Goal: Task Accomplishment & Management: Manage account settings

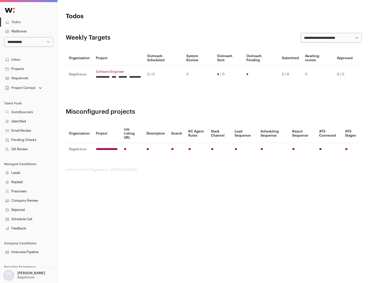
click at [29, 69] on link "Projects" at bounding box center [28, 68] width 57 height 9
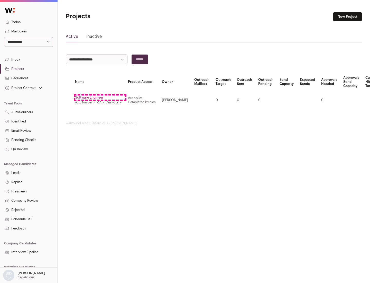
click at [100, 97] on link "Software Engineer" at bounding box center [98, 97] width 47 height 4
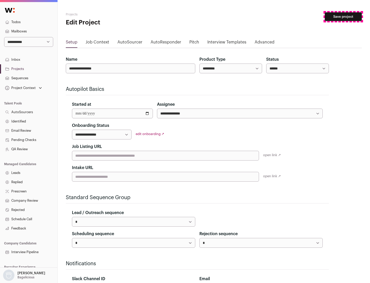
click at [344, 17] on button "Save project" at bounding box center [343, 16] width 37 height 9
